Goal: Register for event/course

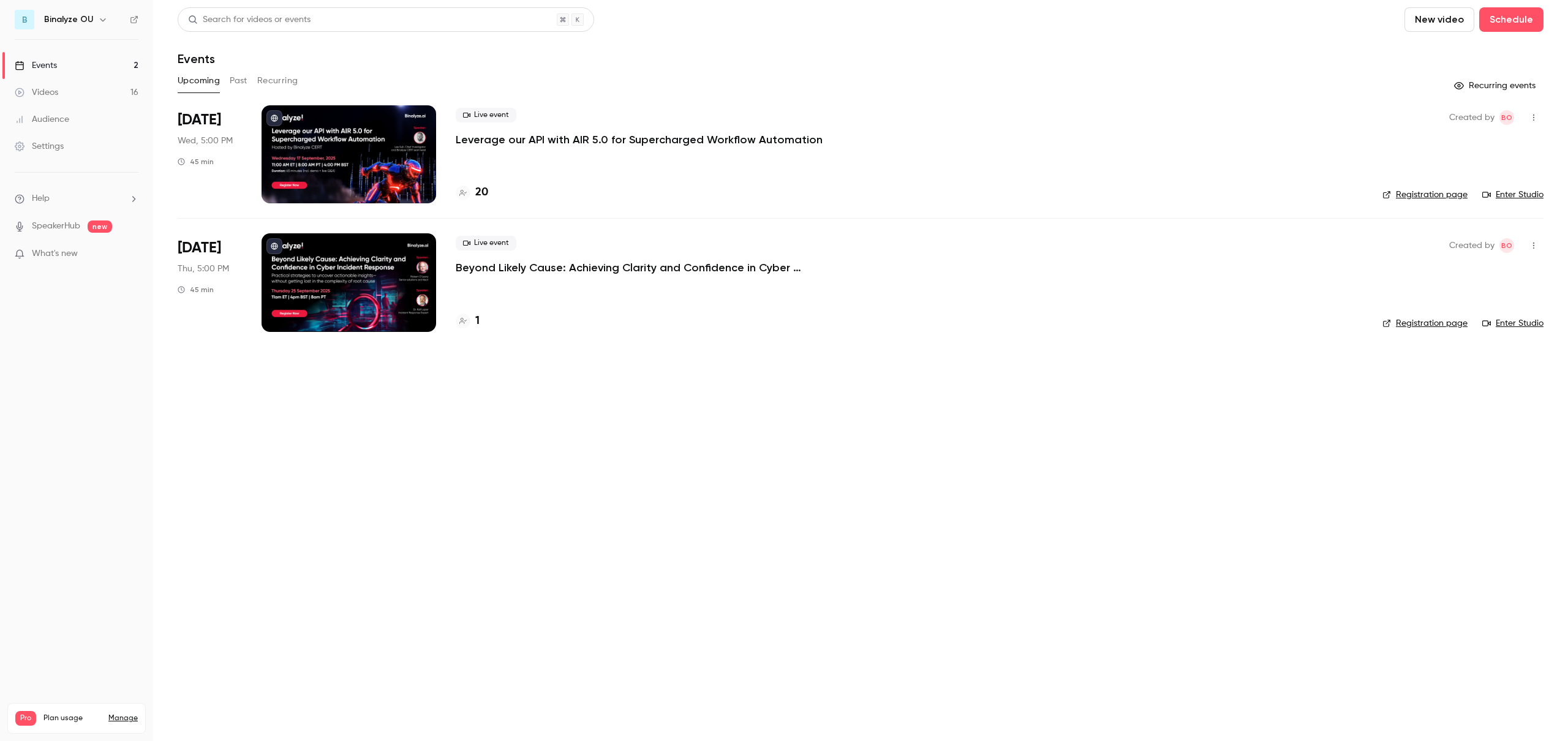
click at [1428, 325] on link "Registration page" at bounding box center [1425, 323] width 85 height 12
drag, startPoint x: 478, startPoint y: 267, endPoint x: 709, endPoint y: 263, distance: 231.0
click at [709, 263] on li "[DATE] Thu, 5:00 PM 45 min Live event Beyond Likely Cause: Achieving Clarity an…" at bounding box center [860, 282] width 1366 height 128
